Goal: Find specific page/section: Find specific page/section

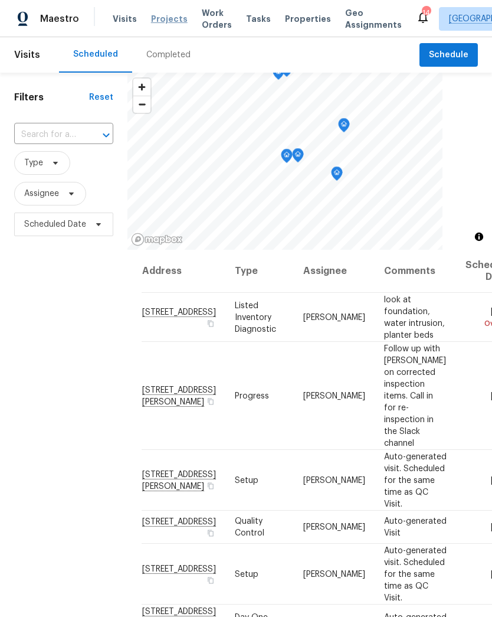
click at [168, 19] on span "Projects" at bounding box center [169, 19] width 37 height 12
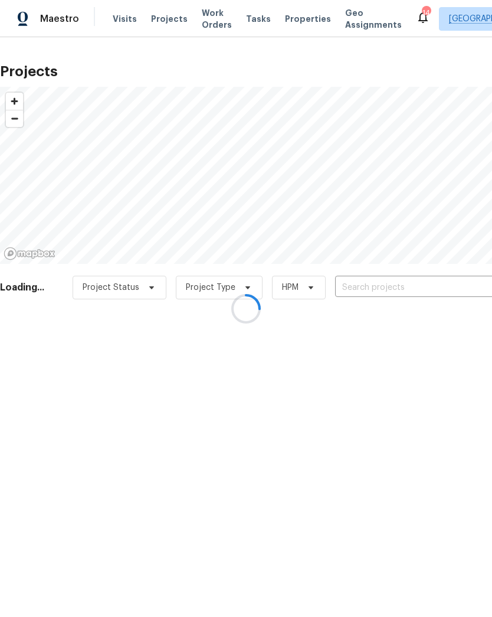
click at [397, 288] on div at bounding box center [246, 308] width 492 height 617
click at [386, 282] on div at bounding box center [246, 308] width 492 height 617
click at [396, 282] on div at bounding box center [246, 308] width 492 height 617
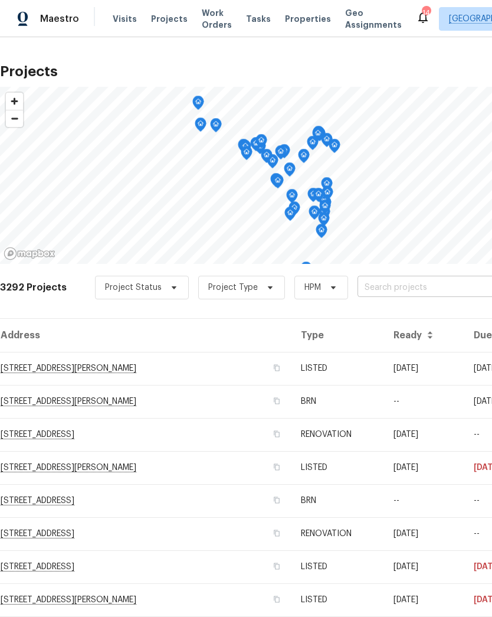
click at [396, 283] on input "text" at bounding box center [425, 288] width 135 height 18
type input "1 [PERSON_NAME]"
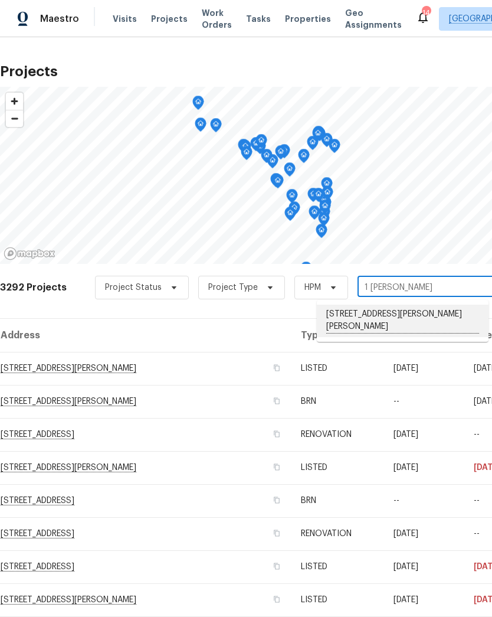
click at [431, 315] on li "[STREET_ADDRESS][PERSON_NAME][PERSON_NAME]" at bounding box center [403, 321] width 172 height 32
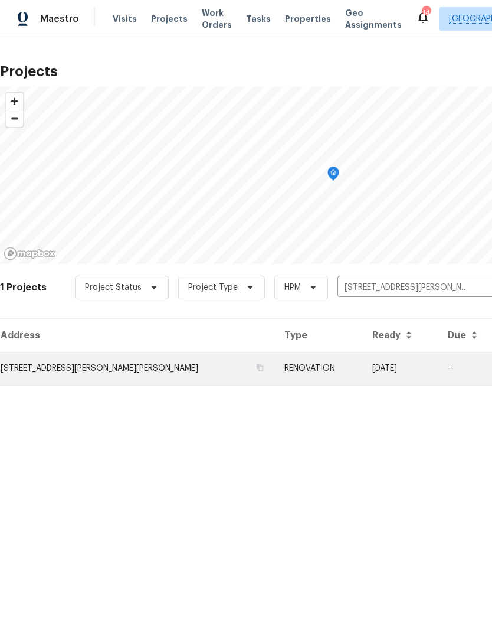
click at [61, 363] on td "[STREET_ADDRESS][PERSON_NAME][PERSON_NAME]" at bounding box center [137, 368] width 275 height 33
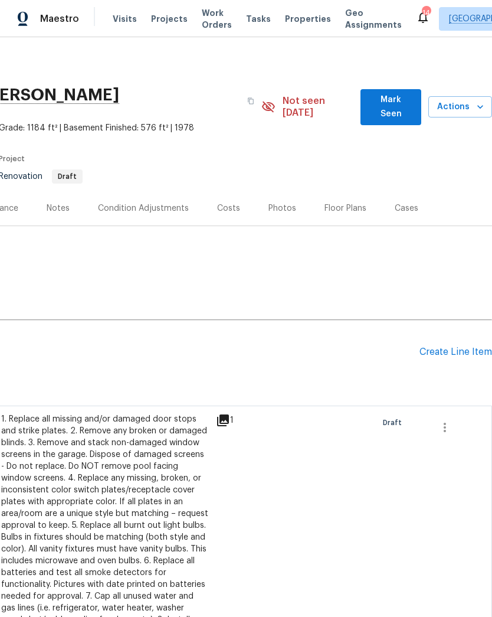
scroll to position [0, 175]
click at [337, 202] on div "Floor Plans" at bounding box center [346, 208] width 42 height 12
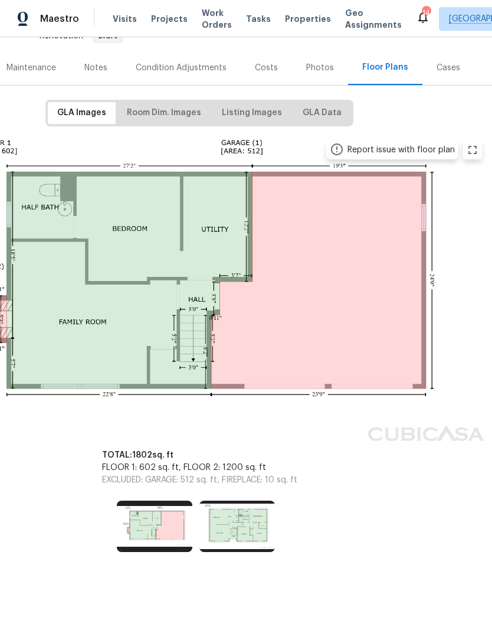
scroll to position [140, 135]
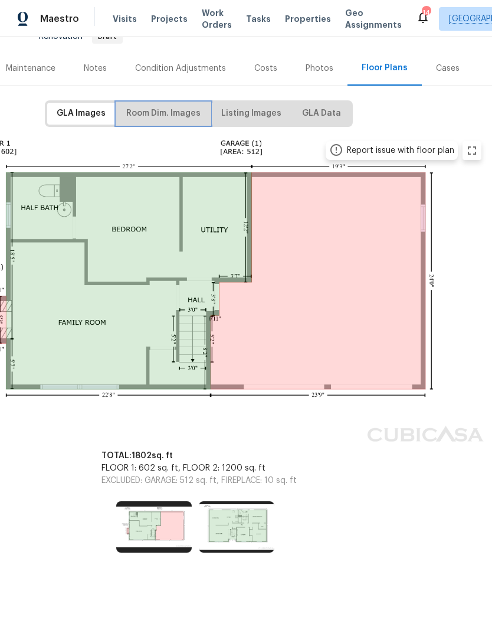
click at [172, 106] on span "Room Dim. Images" at bounding box center [163, 113] width 74 height 15
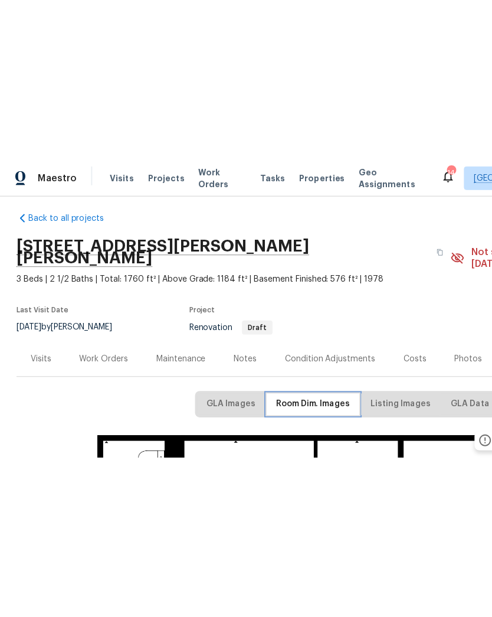
scroll to position [8, 0]
